Goal: Navigation & Orientation: Find specific page/section

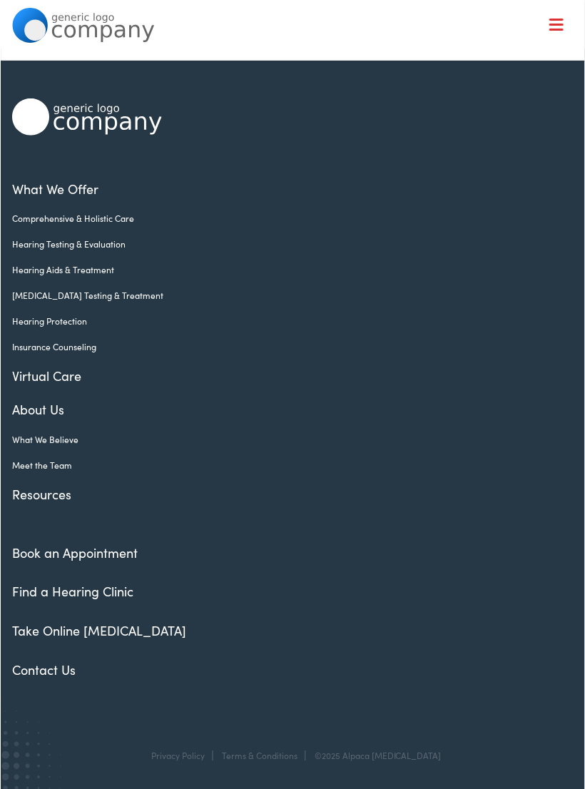
scroll to position [22, 0]
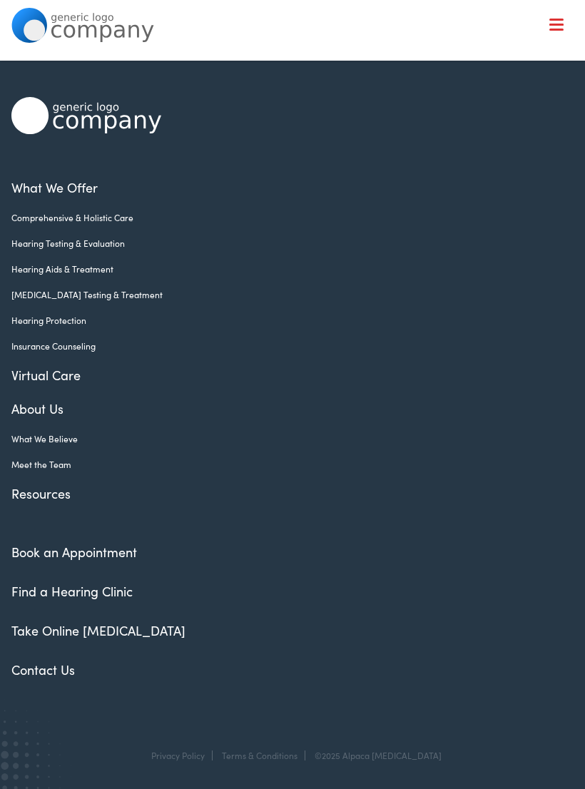
click at [66, 671] on link "Contact Us" at bounding box center [42, 669] width 63 height 18
click at [552, 25] on span at bounding box center [556, 25] width 14 height 2
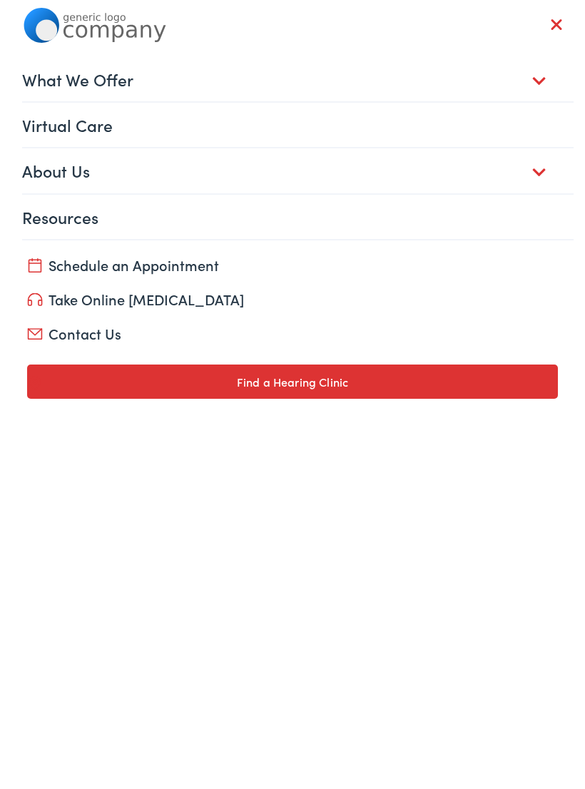
click at [115, 332] on link "Contact Us" at bounding box center [292, 333] width 530 height 20
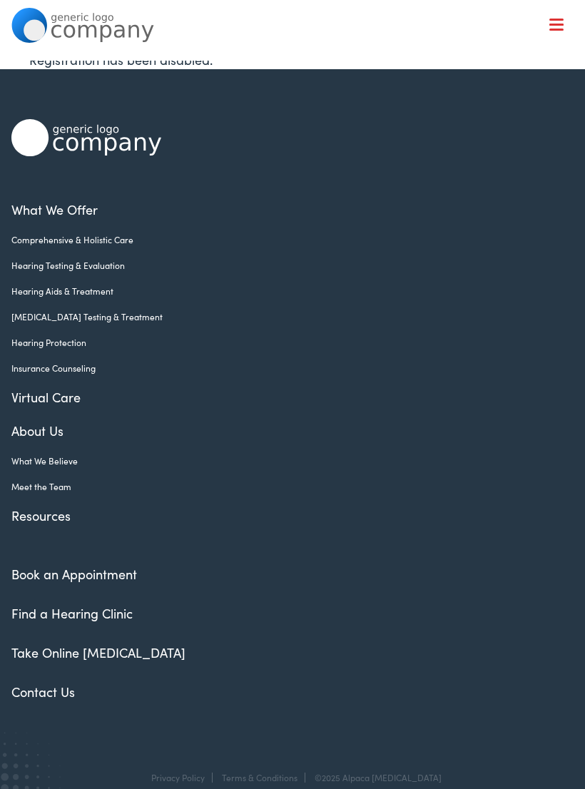
click at [80, 391] on link "Virtual Care" at bounding box center [281, 396] width 540 height 19
click at [52, 486] on link "Meet the Team" at bounding box center [281, 486] width 540 height 13
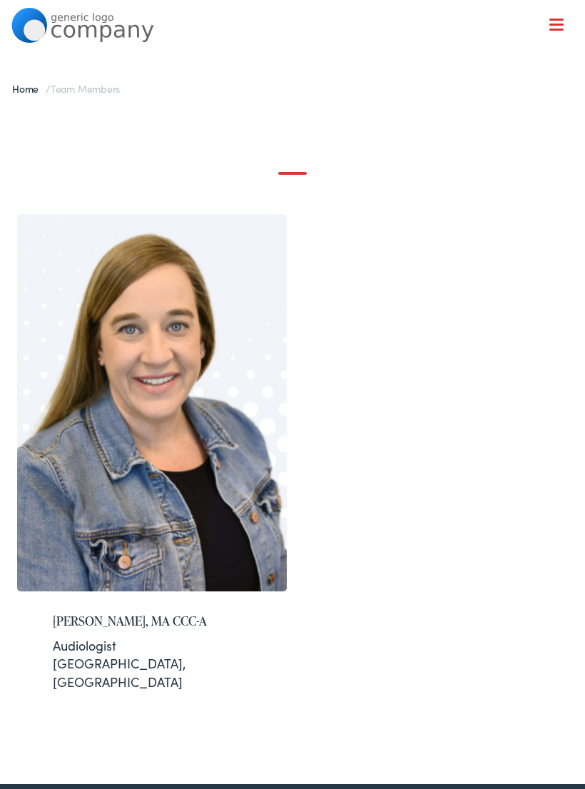
click at [562, 17] on button "Menu Close" at bounding box center [540, 25] width 48 height 16
